Goal: Find specific page/section: Find specific page/section

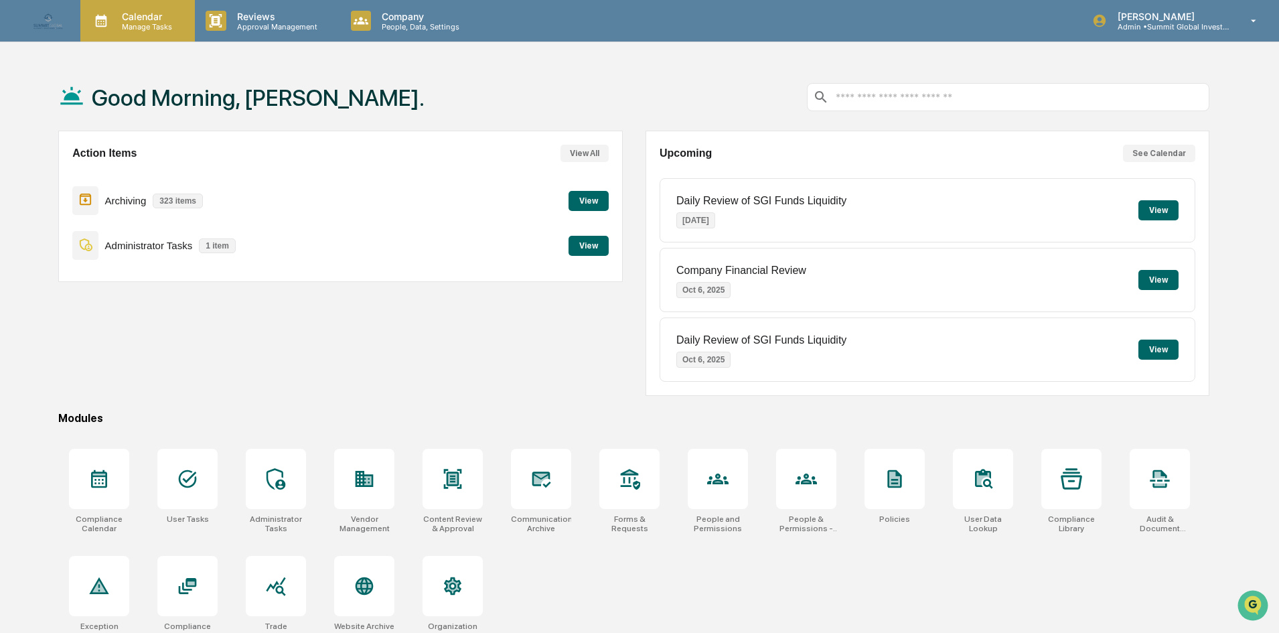
click at [135, 22] on p "Manage Tasks" at bounding box center [145, 26] width 68 height 9
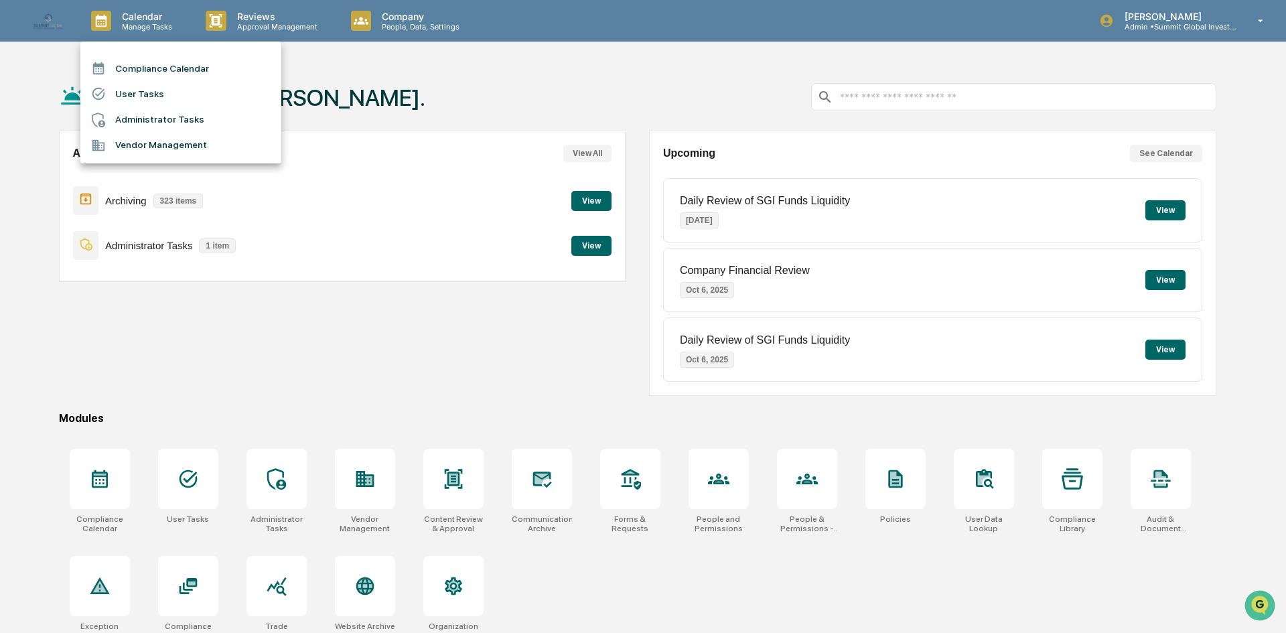
click at [1174, 526] on div at bounding box center [643, 316] width 1286 height 633
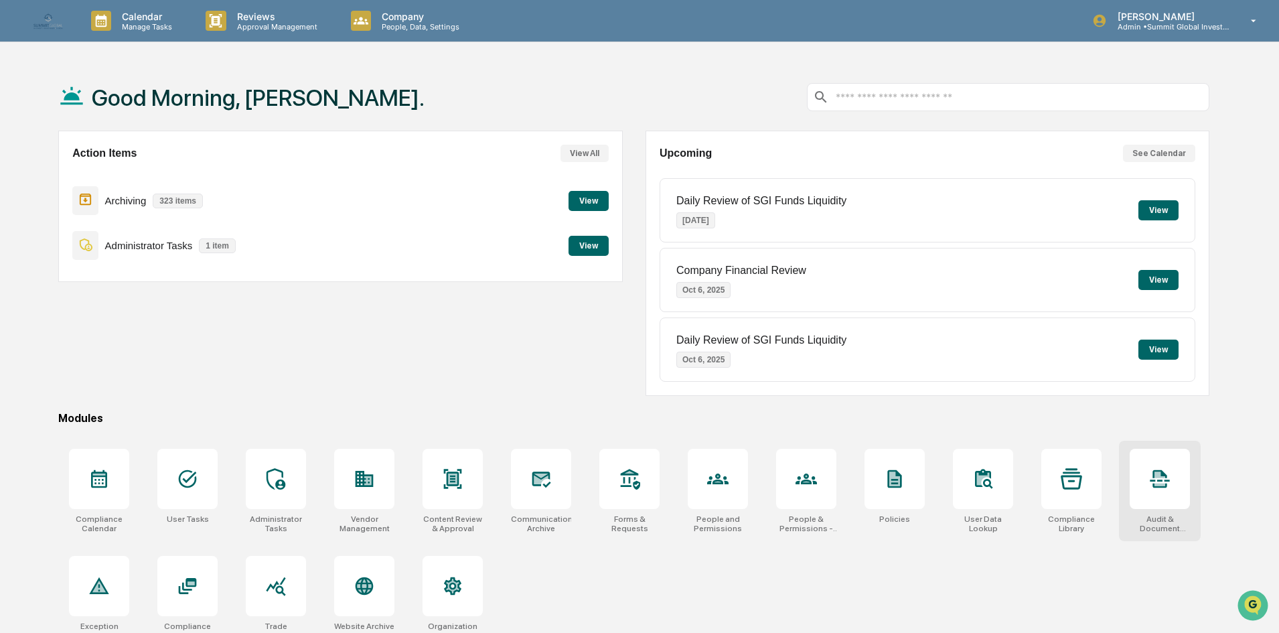
click at [1158, 504] on div at bounding box center [1160, 479] width 60 height 60
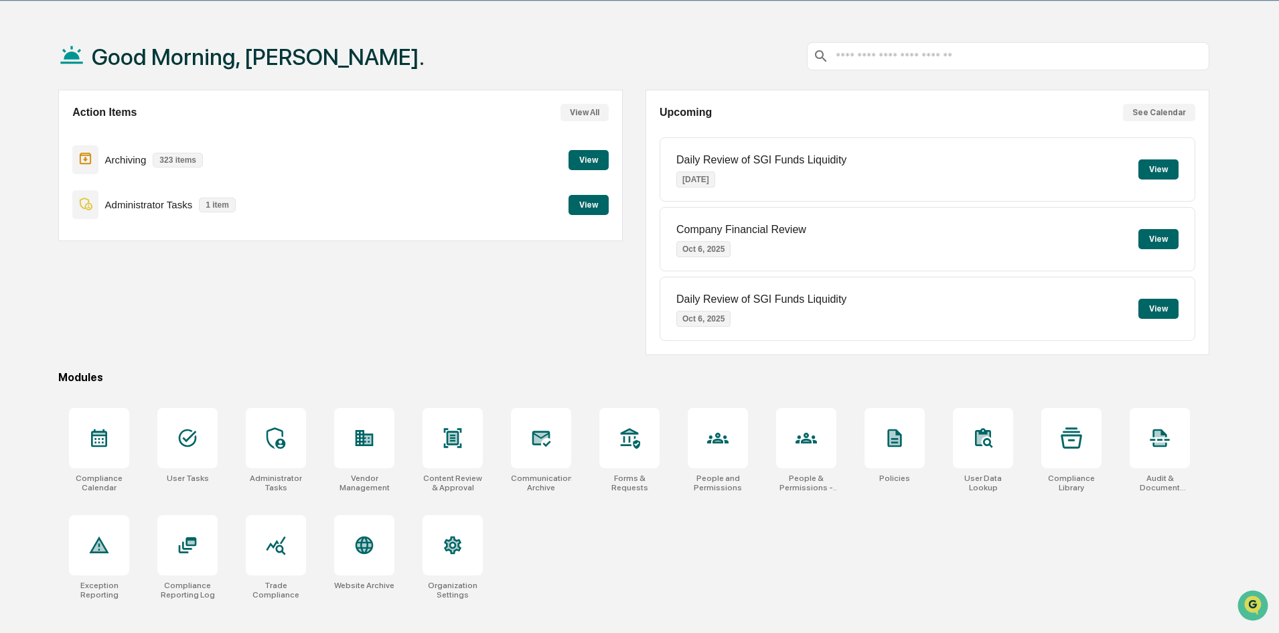
scroll to position [64, 0]
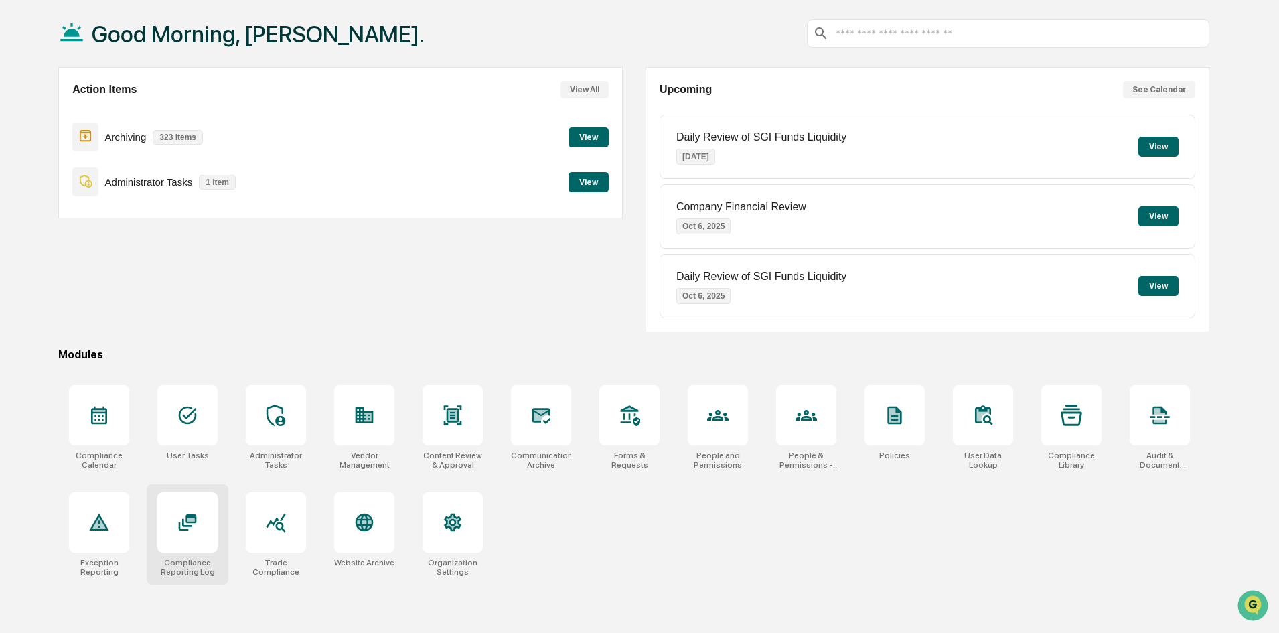
click at [211, 533] on div at bounding box center [187, 522] width 60 height 60
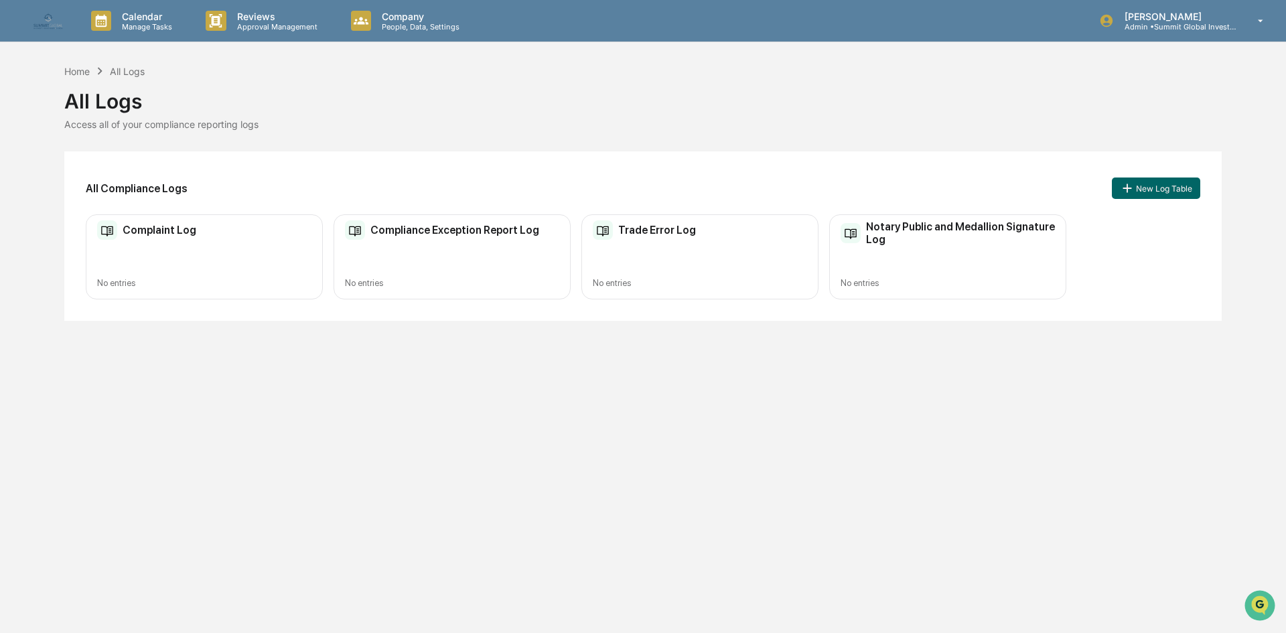
click at [398, 235] on h2 "Compliance Exception Report Log" at bounding box center [454, 230] width 169 height 13
click at [484, 124] on div "Access all of your compliance reporting logs" at bounding box center [642, 124] width 1157 height 11
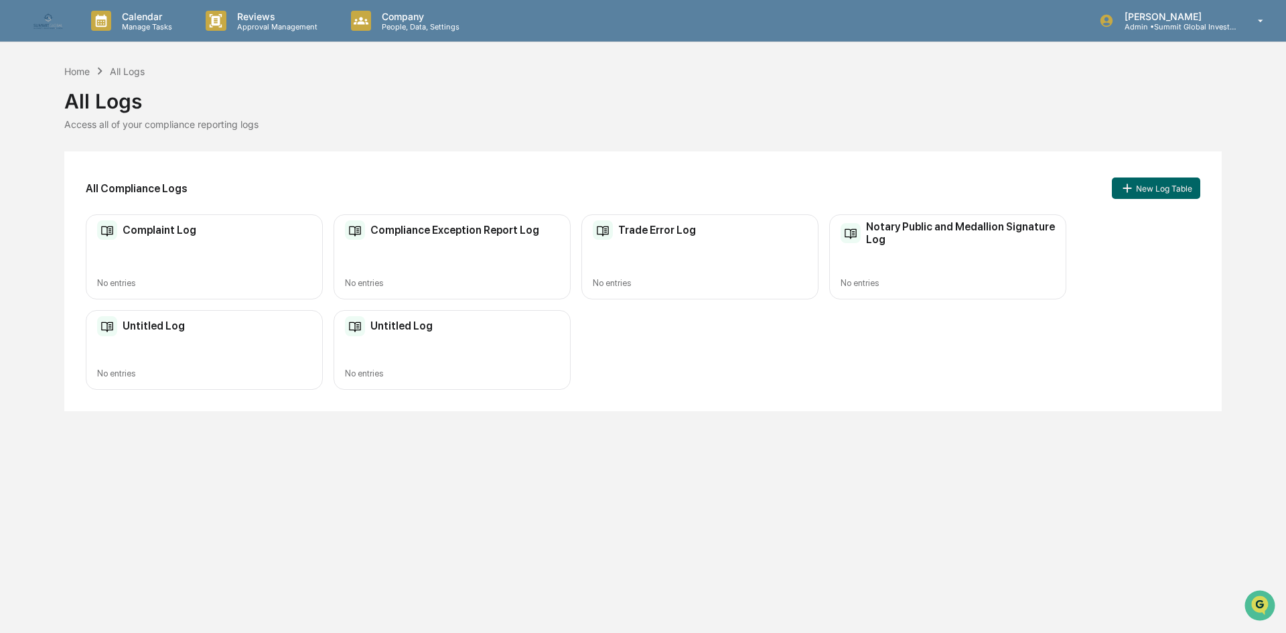
click at [611, 482] on div "Calendar Manage Tasks Reviews Approval Management Company People, Data, Setting…" at bounding box center [643, 316] width 1286 height 633
